Goal: Information Seeking & Learning: Learn about a topic

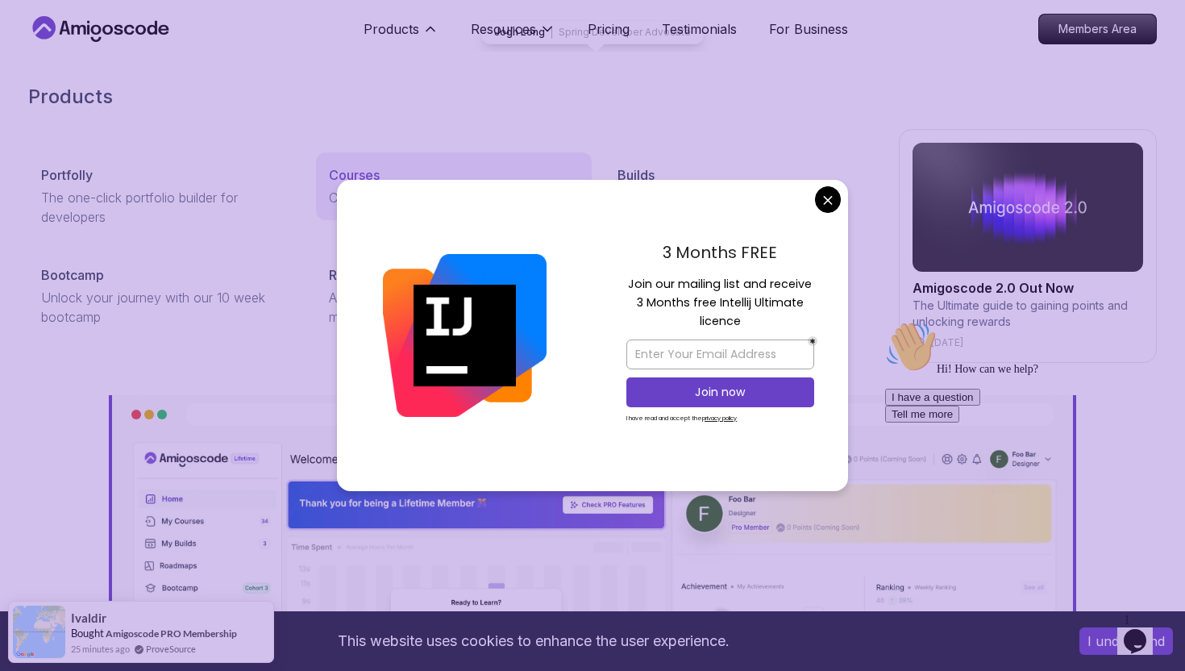
click at [360, 173] on p "Courses" at bounding box center [354, 174] width 51 height 19
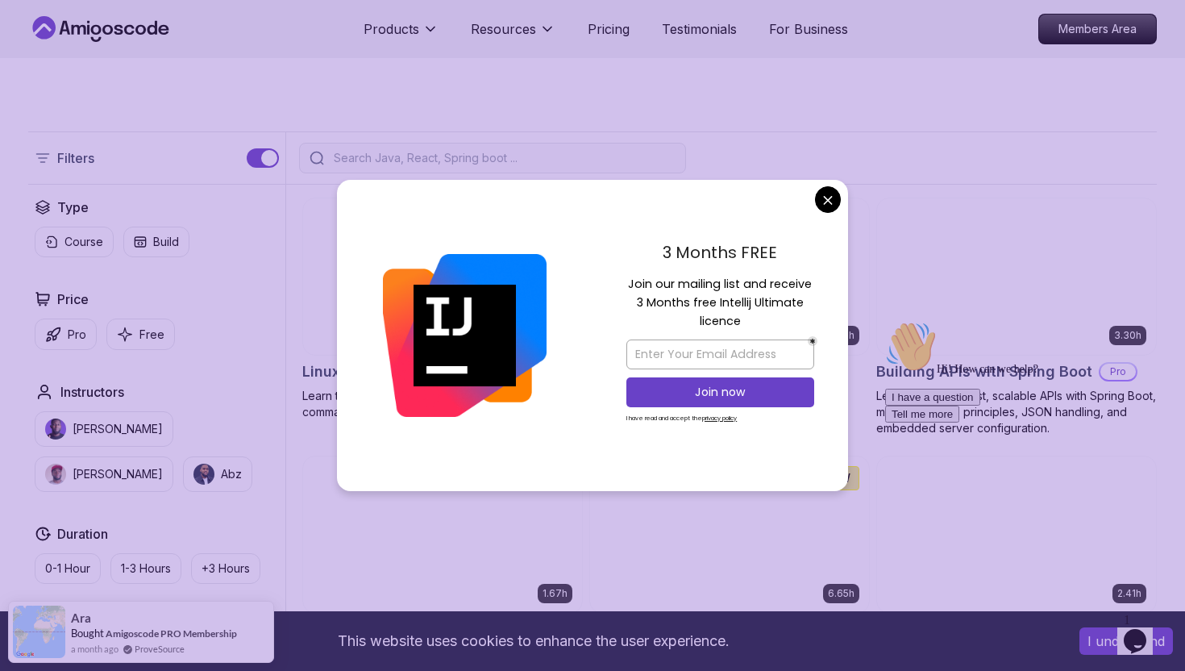
scroll to position [321, 0]
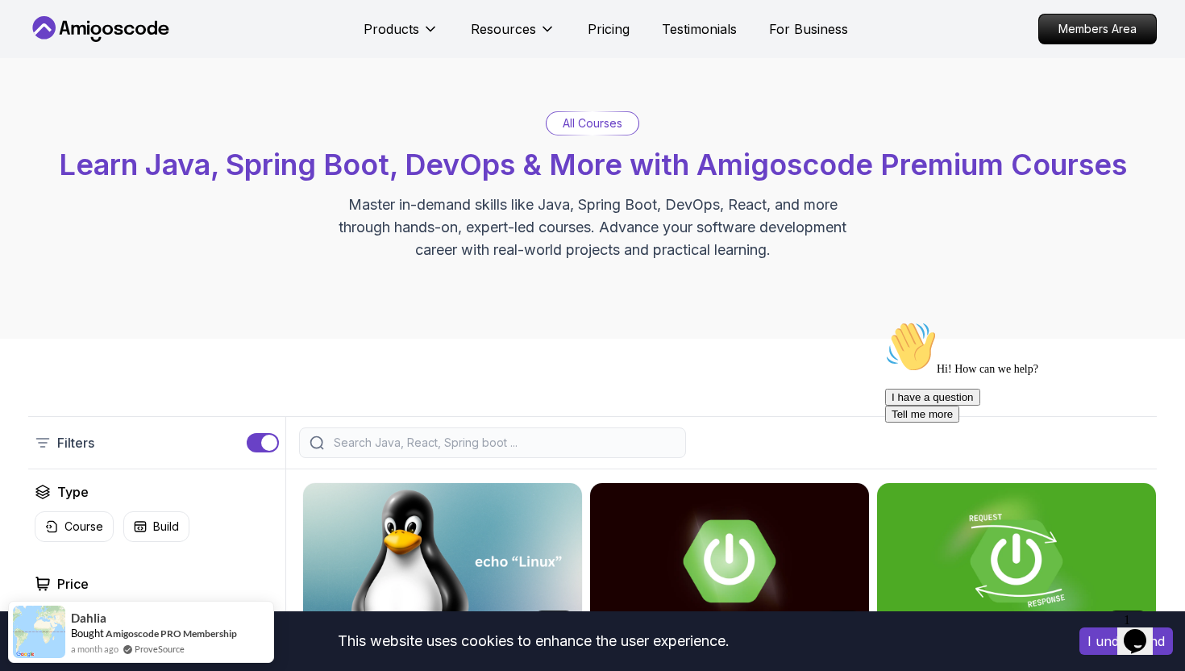
scroll to position [0, 0]
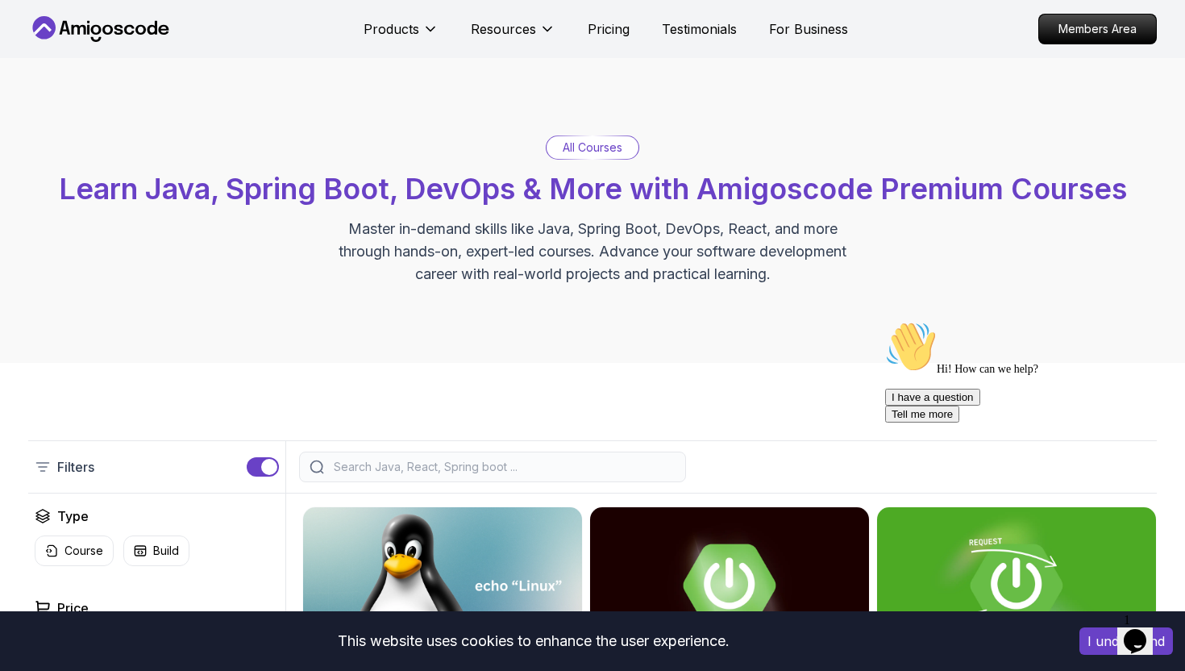
click at [540, 469] on input "search" at bounding box center [502, 467] width 345 height 16
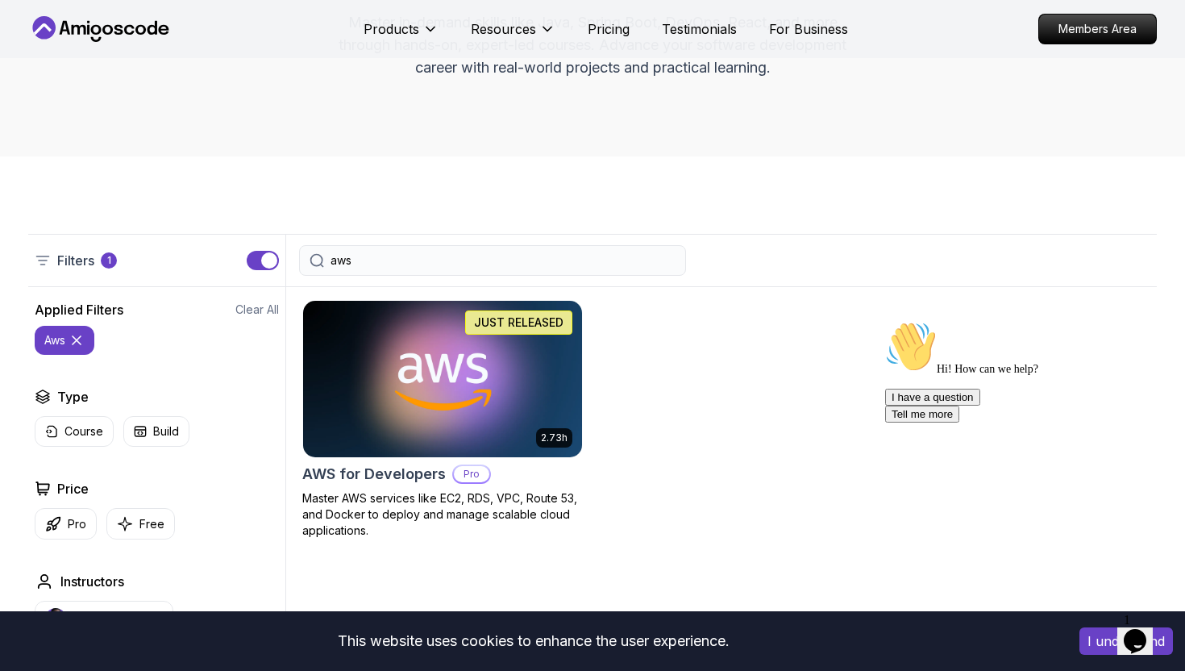
scroll to position [218, 0]
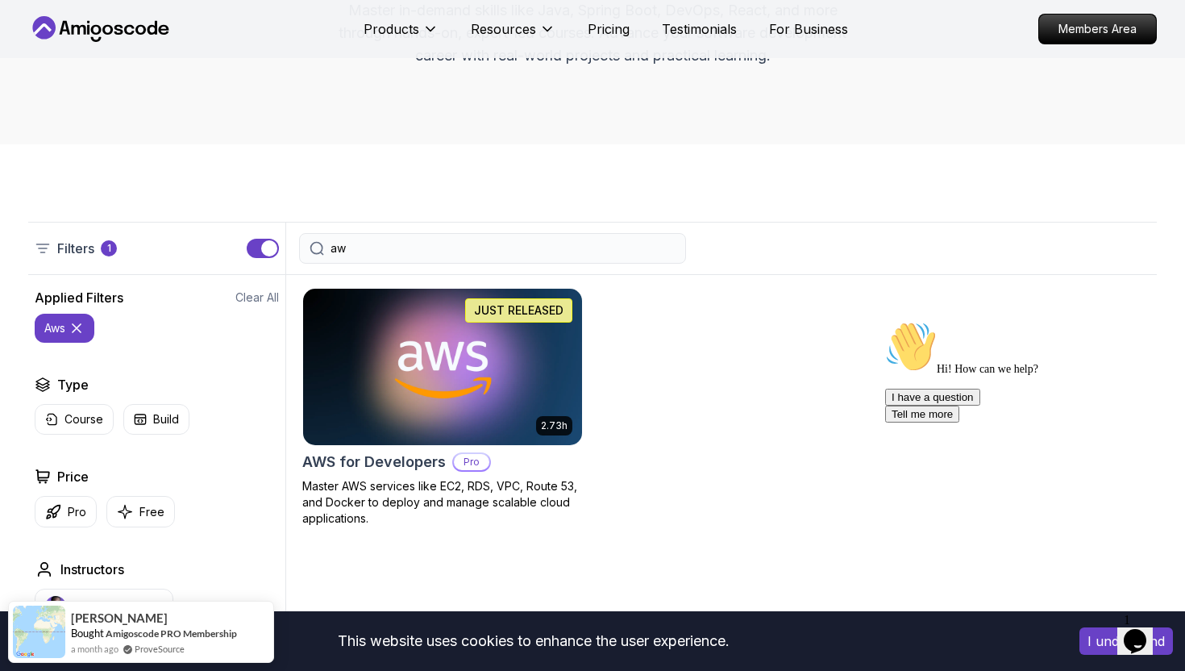
type input "a"
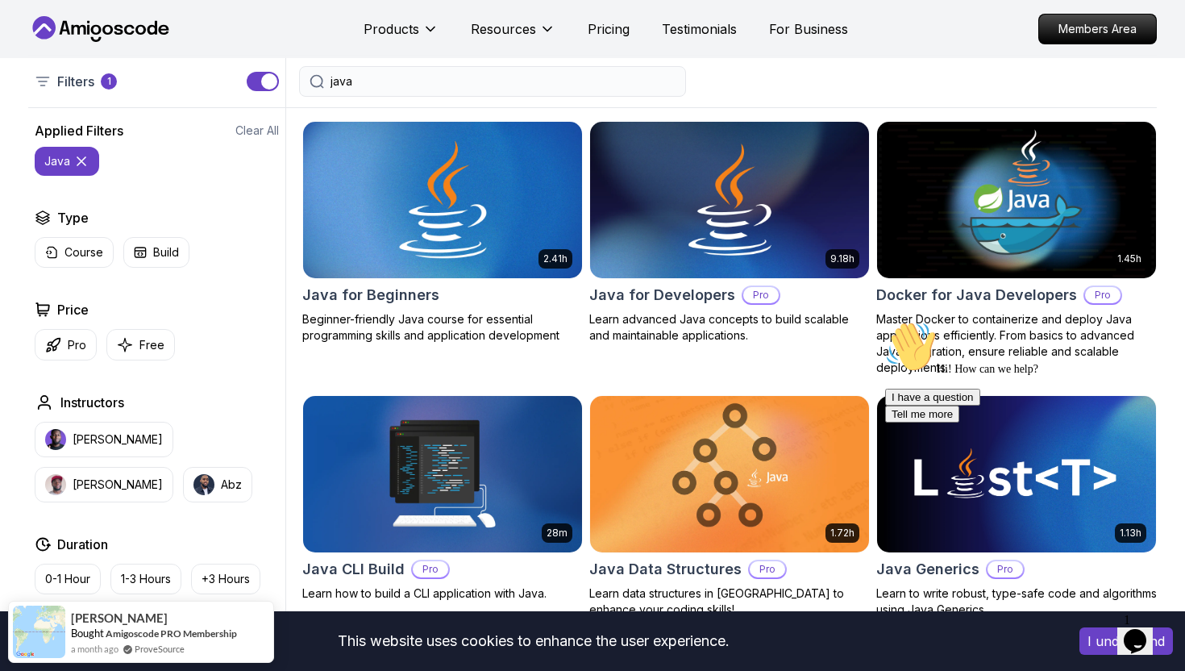
scroll to position [388, 0]
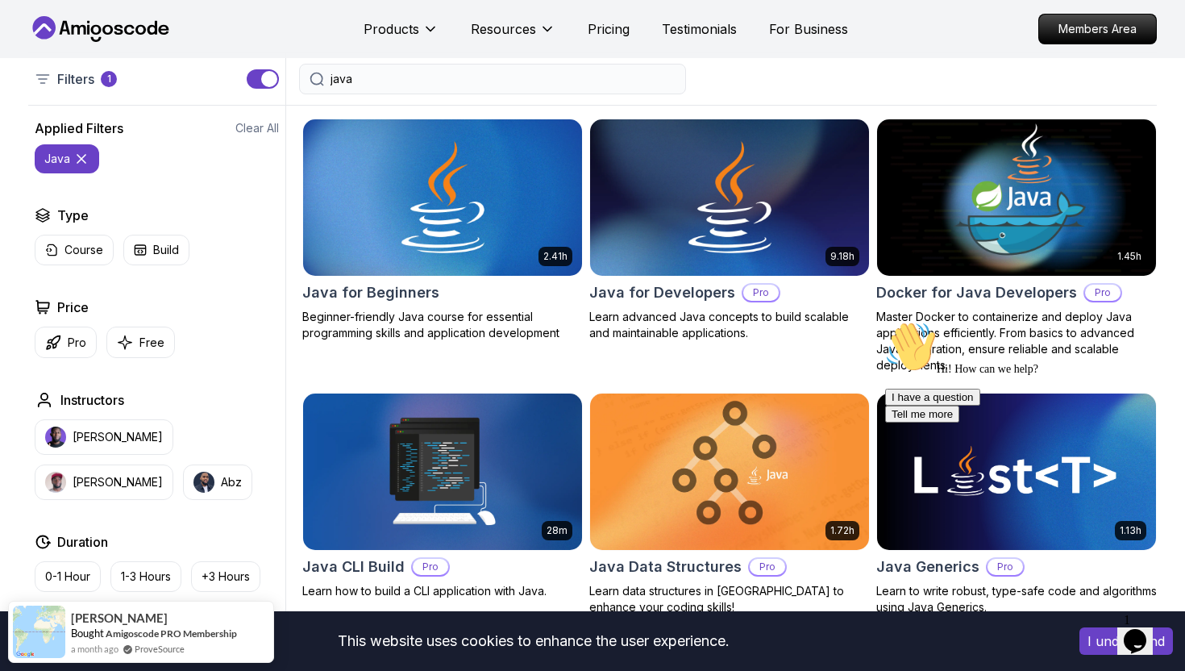
type input "java"
click at [1070, 231] on img at bounding box center [1016, 197] width 293 height 164
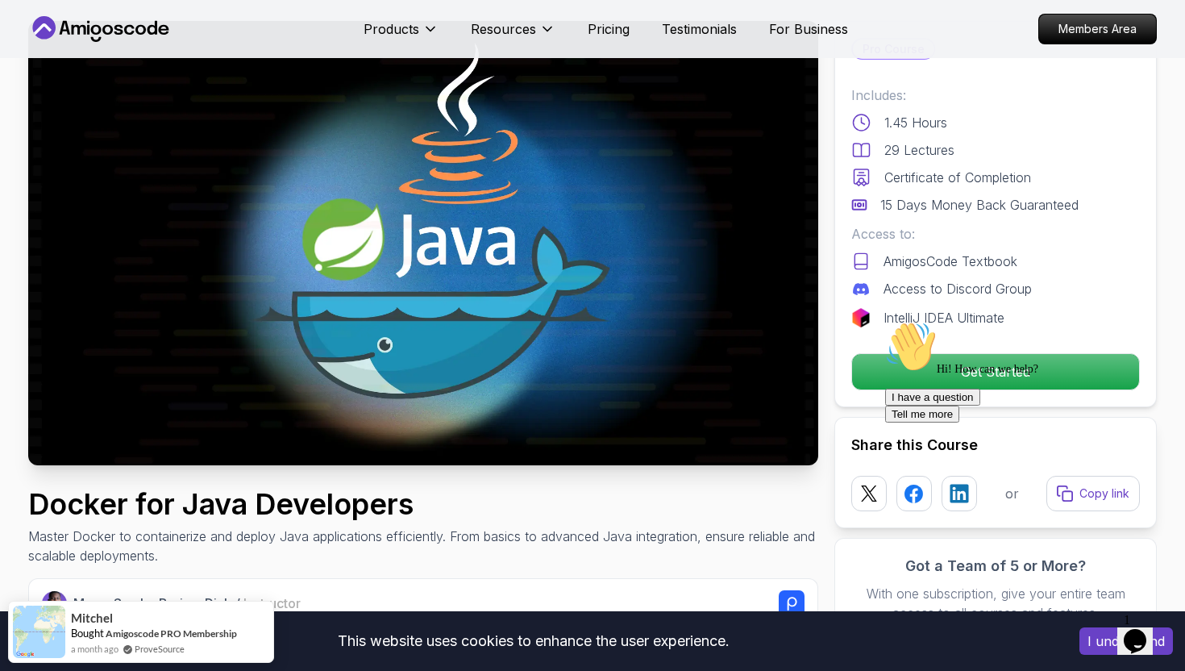
scroll to position [81, 0]
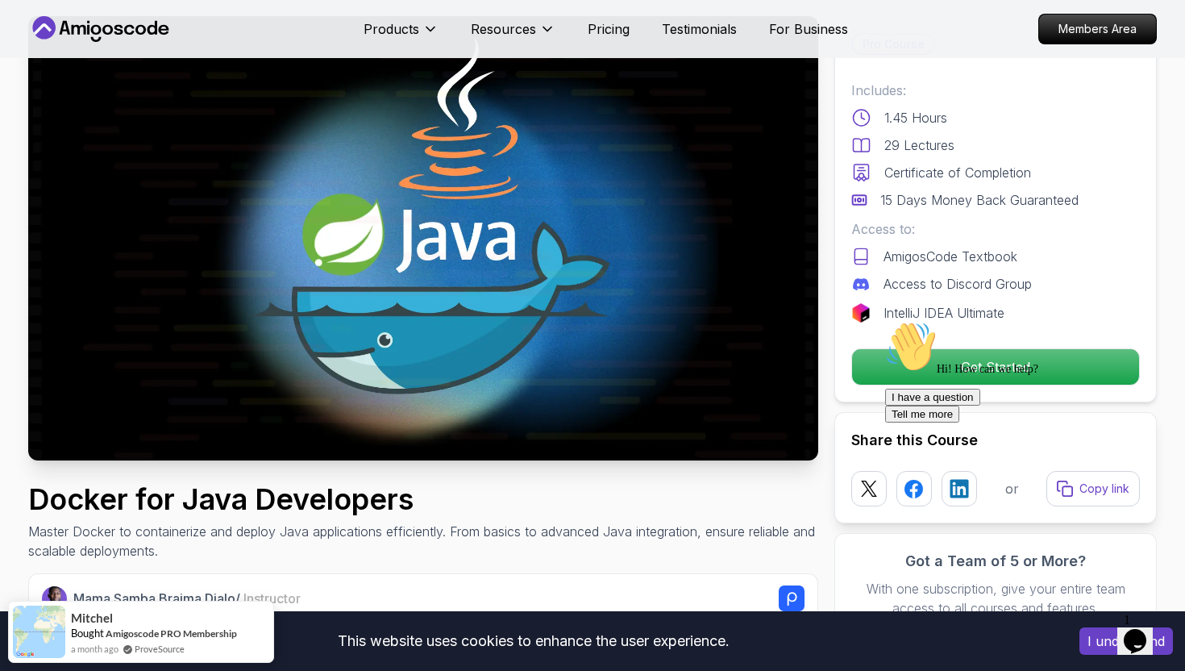
click at [985, 368] on div "Hi! How can we help? I have a question Tell me more" at bounding box center [1030, 372] width 290 height 102
click at [966, 370] on div "Hi! How can we help? I have a question Tell me more" at bounding box center [1030, 372] width 290 height 102
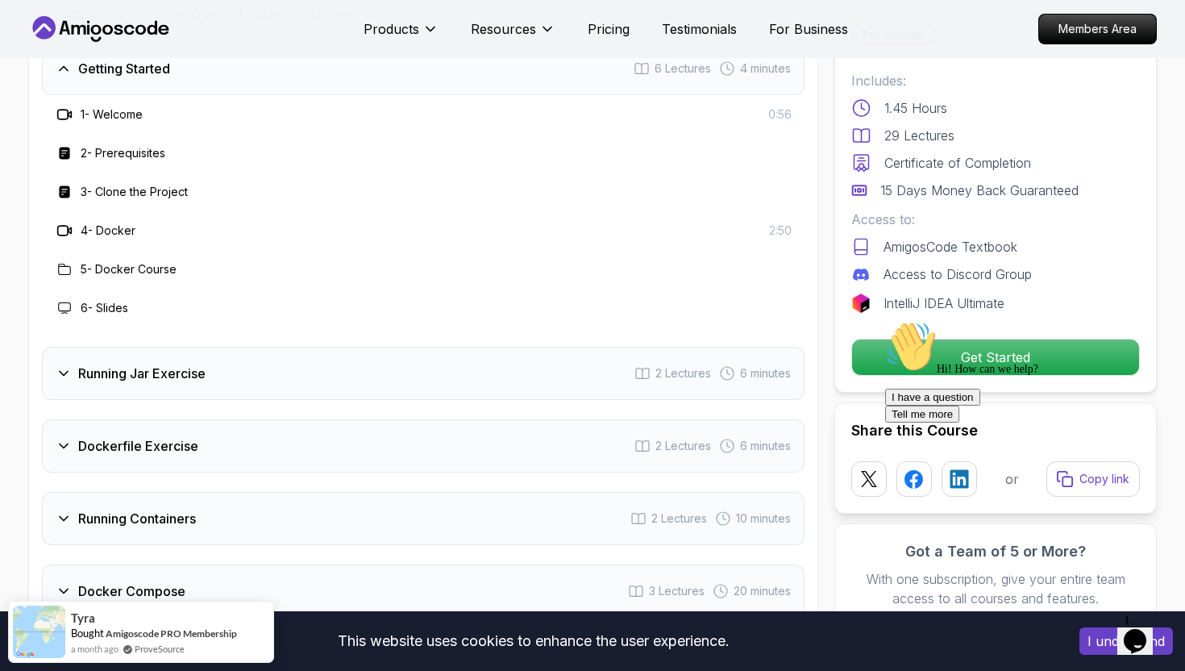
scroll to position [2096, 0]
click at [955, 349] on div "Hi! How can we help? I have a question Tell me more" at bounding box center [1030, 372] width 290 height 102
click at [885, 321] on icon "Chat attention grabber" at bounding box center [885, 321] width 0 height 0
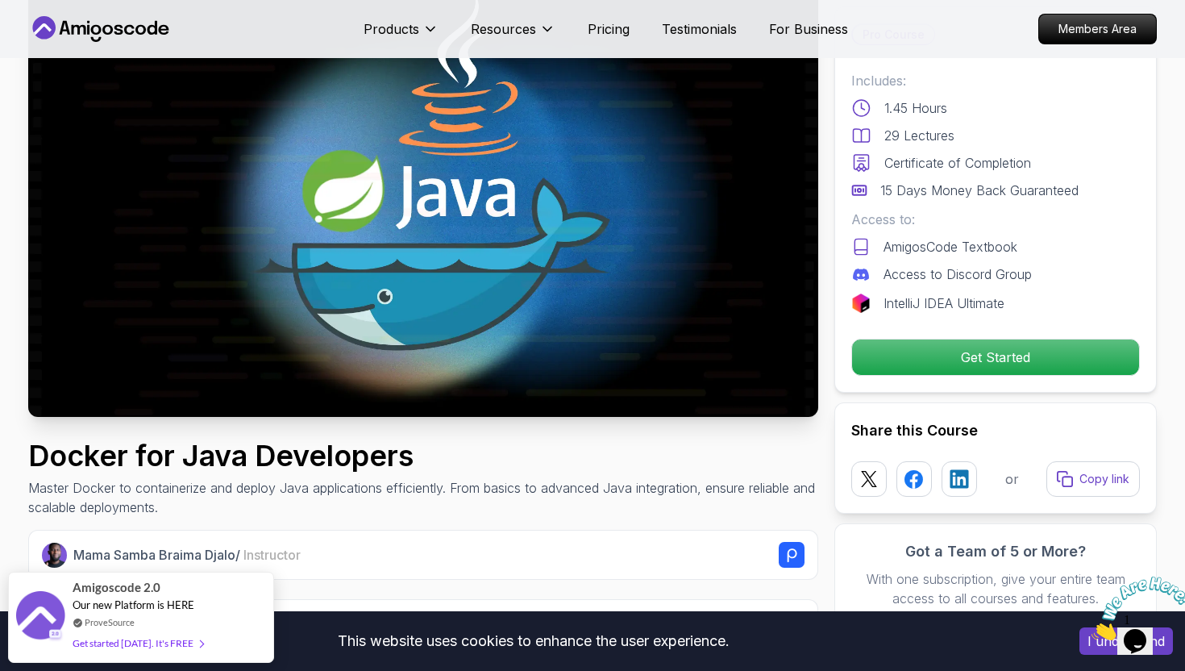
scroll to position [0, 0]
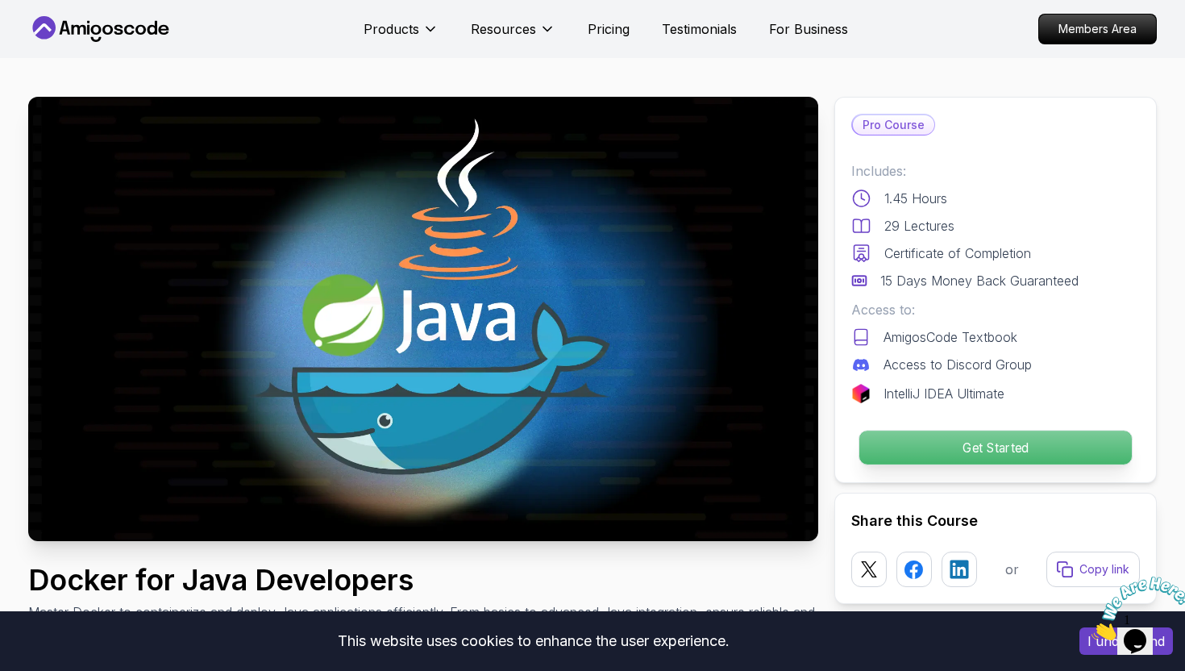
click at [908, 433] on p "Get Started" at bounding box center [995, 447] width 272 height 34
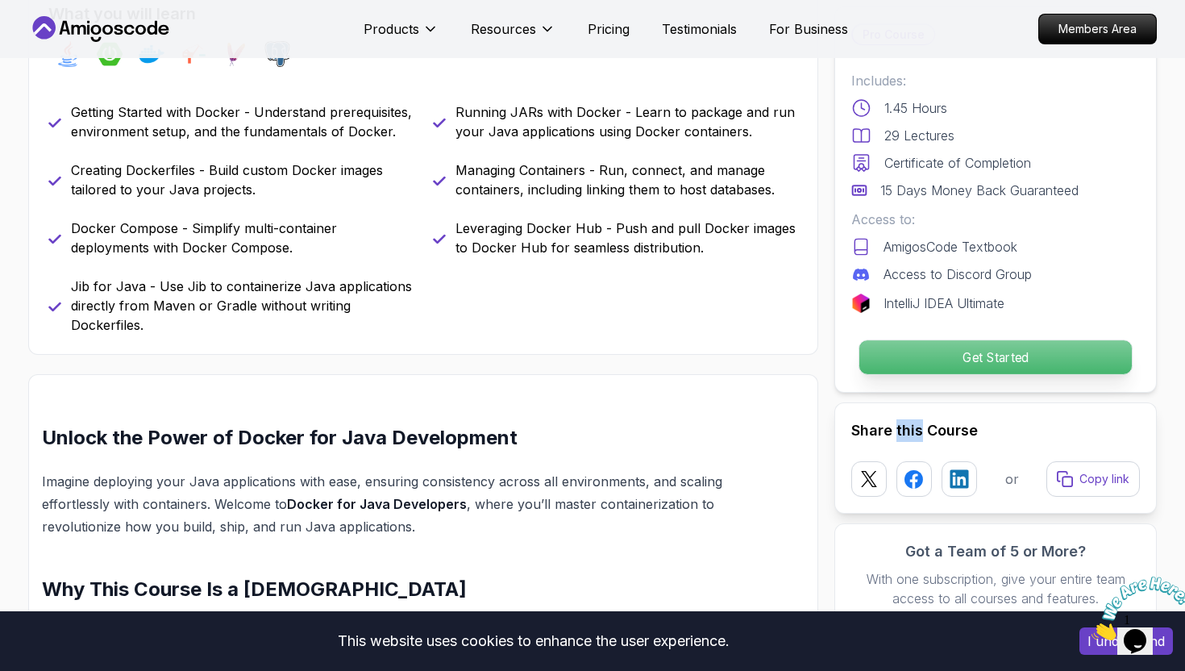
click at [908, 433] on h2 "Share this Course" at bounding box center [995, 430] width 289 height 23
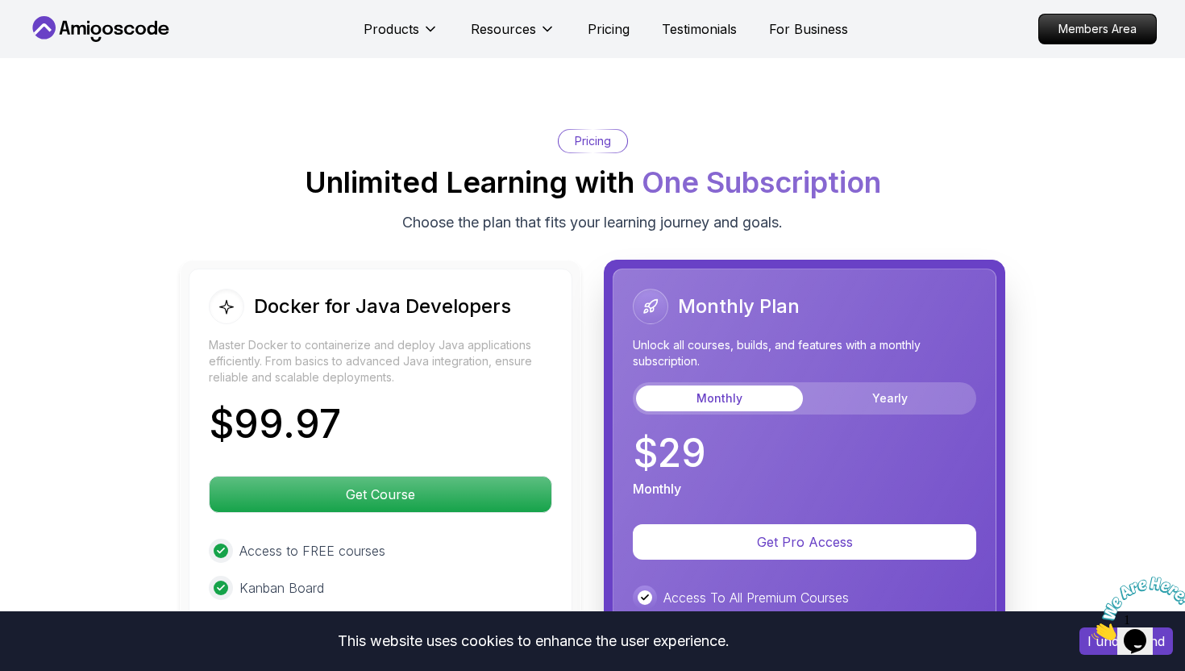
scroll to position [3184, 0]
